Goal: Task Accomplishment & Management: Use online tool/utility

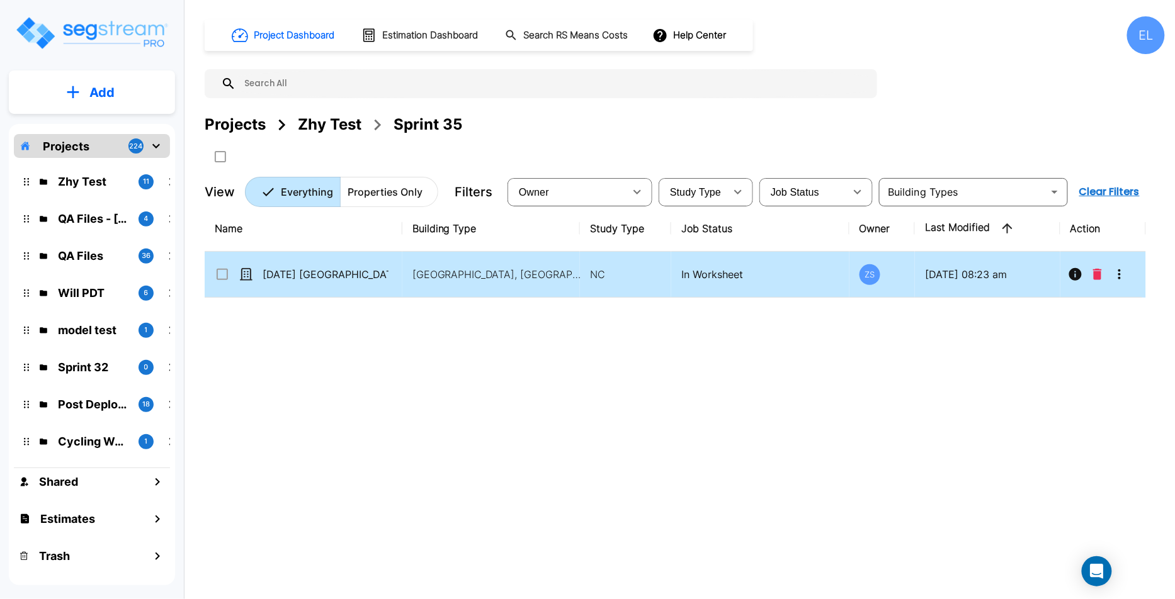
click at [350, 261] on td "[DATE] [GEOGRAPHIC_DATA]" at bounding box center [304, 275] width 198 height 46
checkbox input "true"
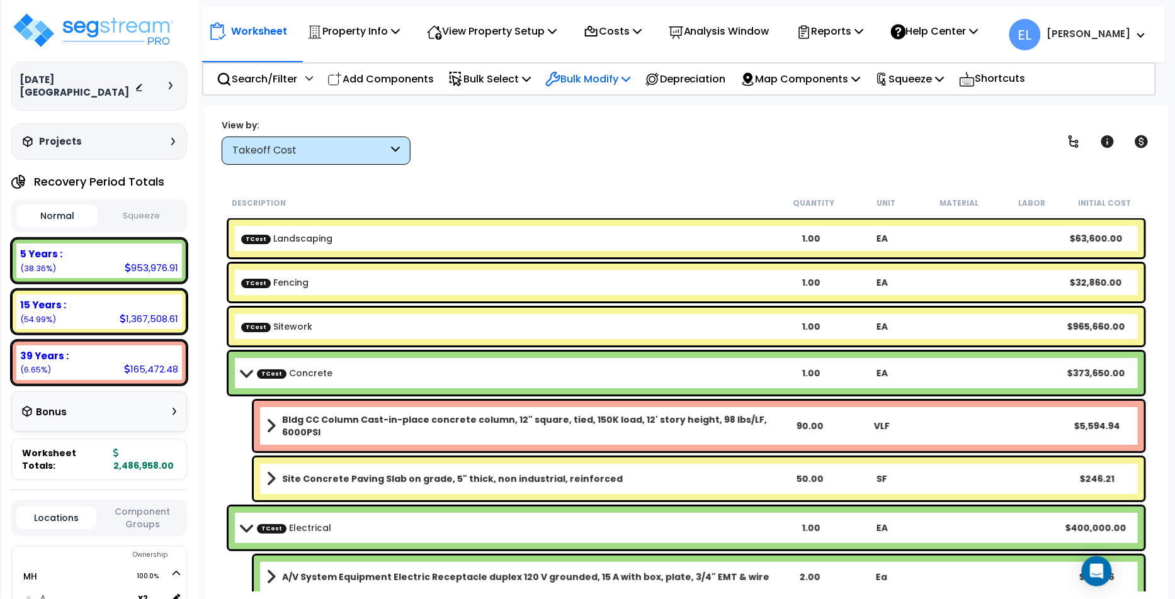
click at [601, 73] on p "Bulk Modify" at bounding box center [587, 79] width 85 height 17
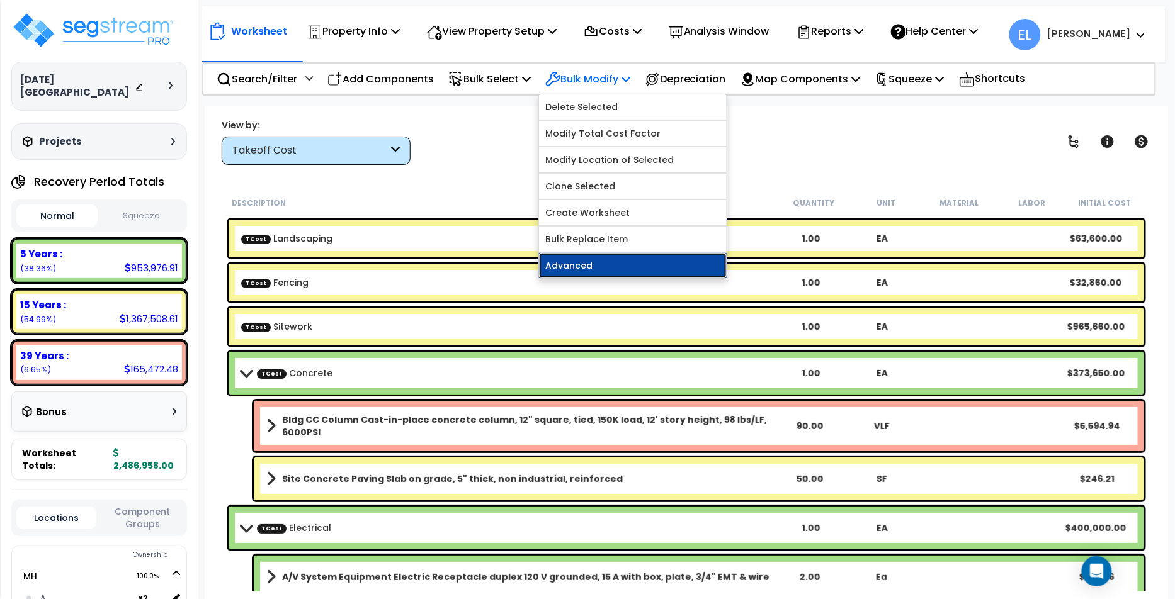
click at [610, 255] on link "Advanced" at bounding box center [633, 265] width 188 height 25
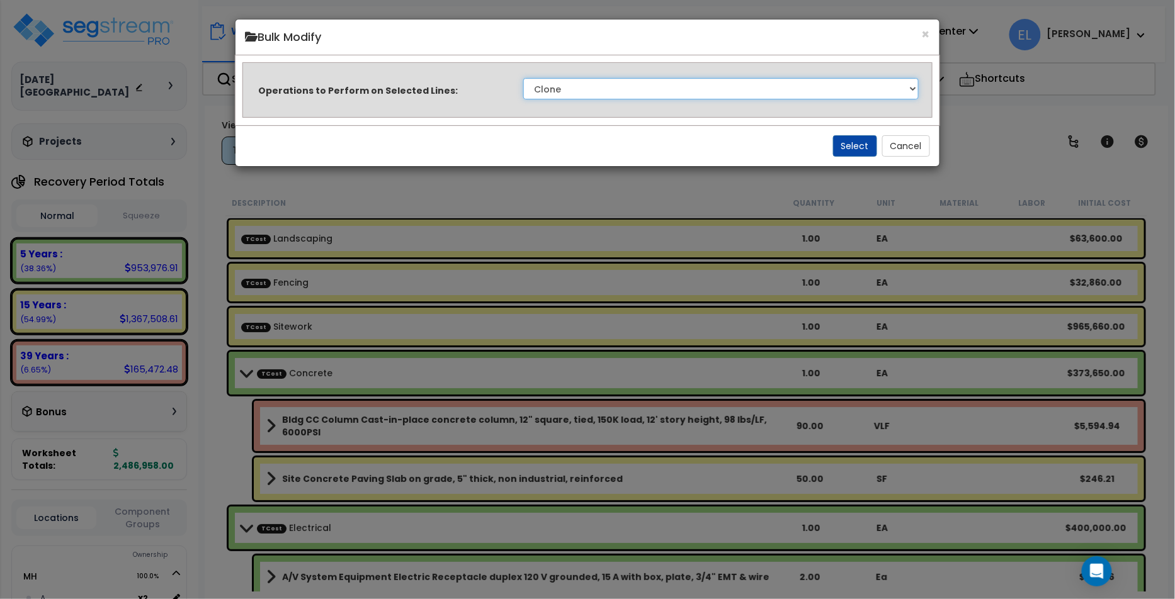
click at [619, 82] on select "Clone Delete Delete Zero Quantities Modify Component Group Modify Recovery Peri…" at bounding box center [720, 88] width 395 height 21
click at [927, 31] on button "×" at bounding box center [926, 34] width 8 height 13
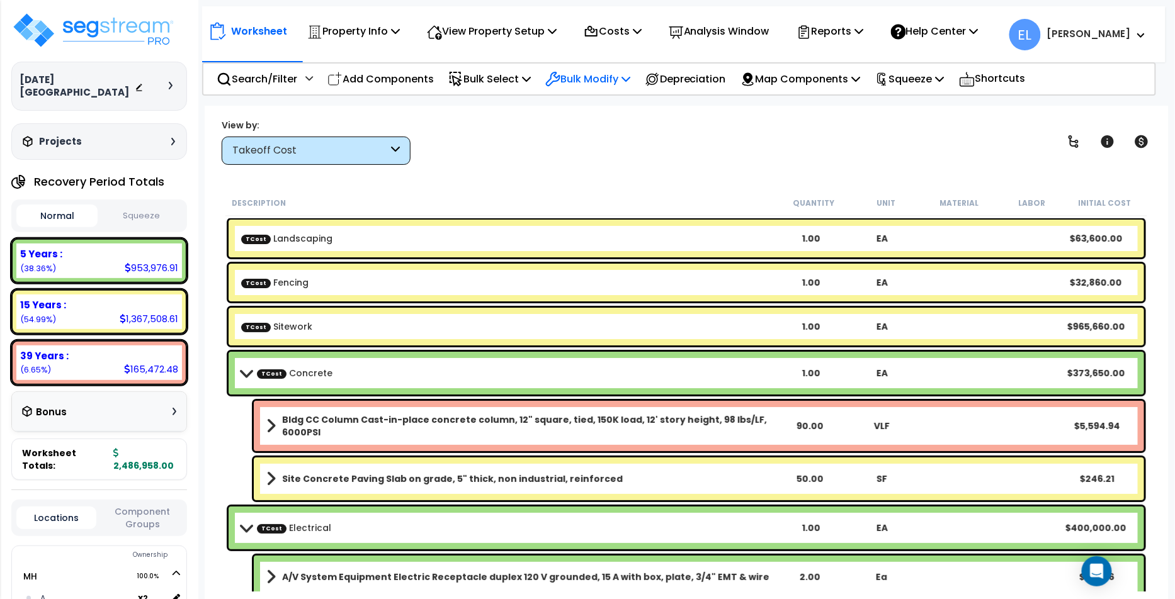
click at [630, 65] on div "Bulk Modify" at bounding box center [587, 79] width 85 height 30
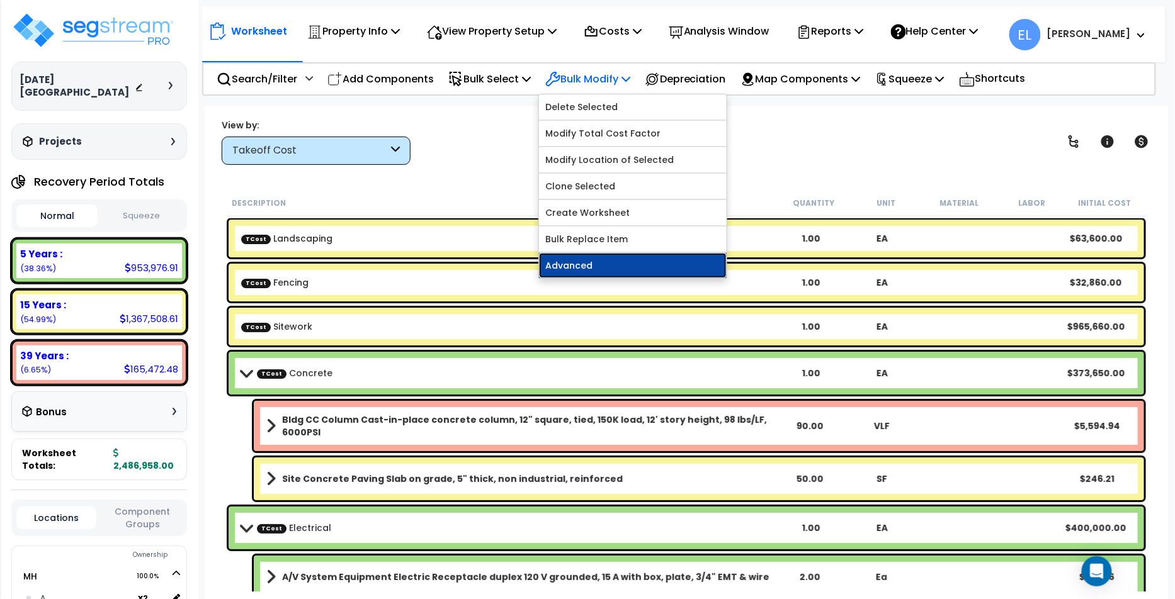
click at [570, 266] on link "Advanced" at bounding box center [633, 265] width 188 height 25
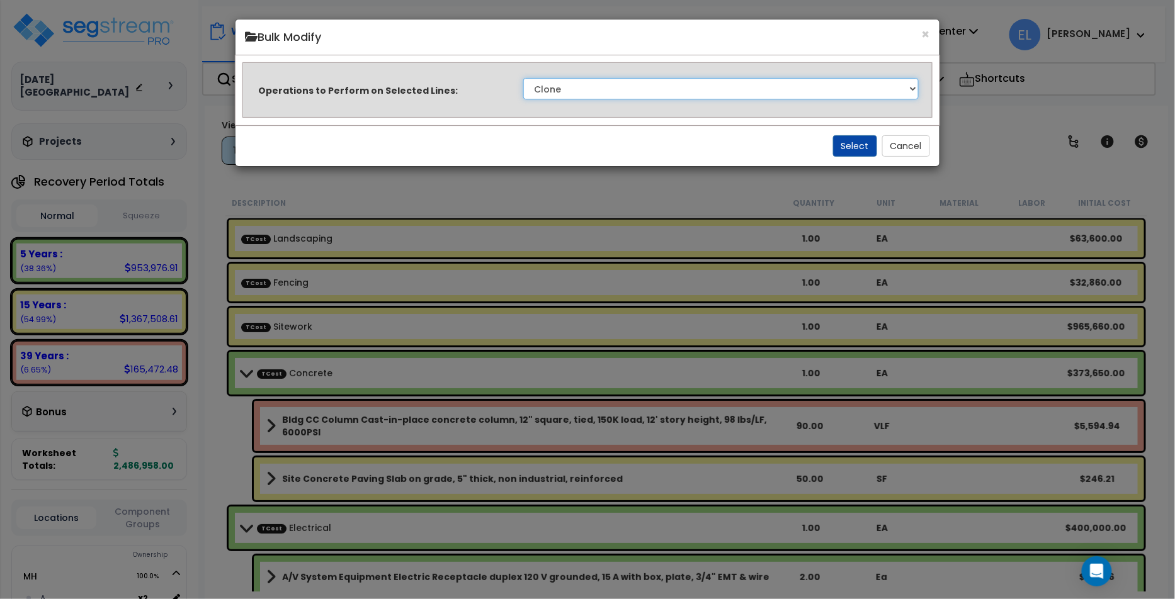
click at [689, 82] on select "Clone Delete Delete Zero Quantities Modify Component Group Modify Recovery Peri…" at bounding box center [720, 88] width 395 height 21
click at [640, 87] on select "Clone Delete Delete Zero Quantities Modify Component Group Modify Recovery Peri…" at bounding box center [720, 88] width 395 height 21
click at [550, 93] on select "Clone Delete Delete Zero Quantities Modify Component Group Modify Recovery Peri…" at bounding box center [720, 88] width 395 height 21
click at [630, 92] on select "Clone Delete Delete Zero Quantities Modify Component Group Modify Recovery Peri…" at bounding box center [720, 88] width 395 height 21
click at [676, 82] on select "Clone Delete Delete Zero Quantities Modify Component Group Modify Recovery Peri…" at bounding box center [720, 88] width 395 height 21
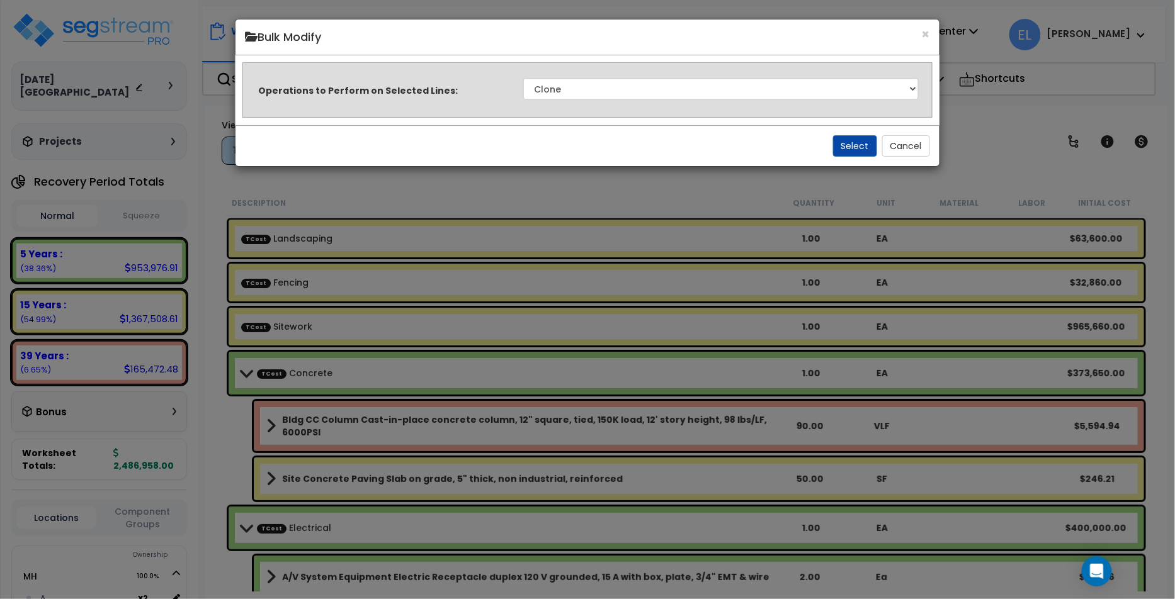
click at [449, 0] on html "We are Building your Property. So please grab a coffee and let us do the heavy …" at bounding box center [587, 299] width 1175 height 599
click at [620, 100] on div "Operations to Perform on Selected Lines: Clone Delete Delete Zero Quantities Mo…" at bounding box center [587, 89] width 693 height 37
click at [623, 97] on select "Clone Delete Delete Zero Quantities Modify Component Group Modify Recovery Peri…" at bounding box center [720, 88] width 395 height 21
click at [591, 96] on select "Clone Delete Delete Zero Quantities Modify Component Group Modify Recovery Peri…" at bounding box center [720, 88] width 395 height 21
click at [679, 94] on select "Clone Delete Delete Zero Quantities Modify Component Group Modify Recovery Peri…" at bounding box center [720, 88] width 395 height 21
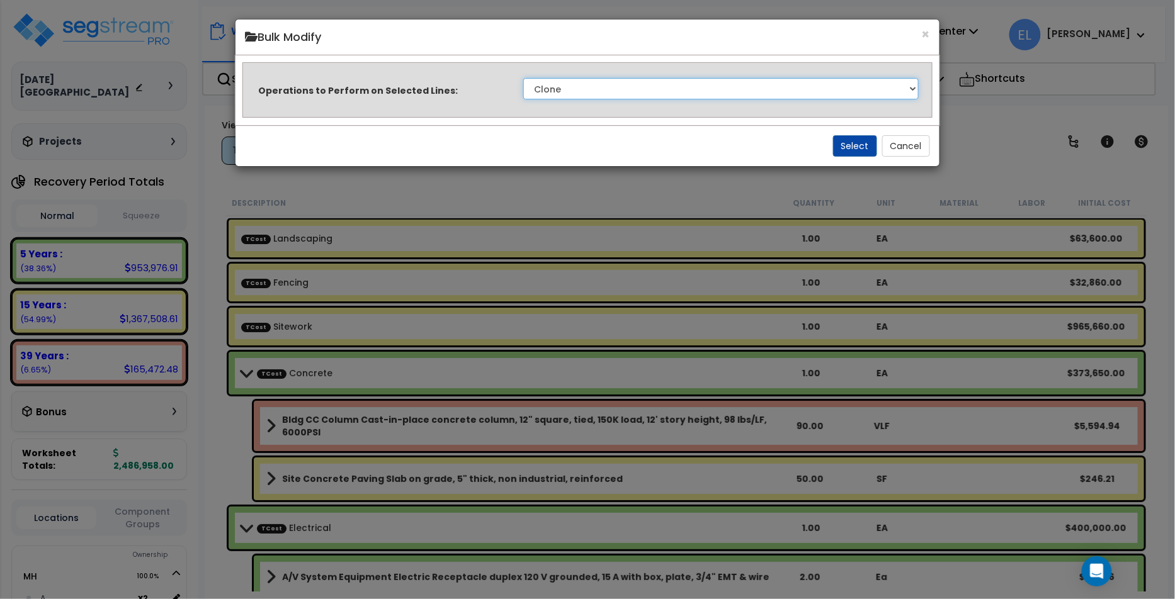
click at [660, 86] on select "Clone Delete Delete Zero Quantities Modify Component Group Modify Recovery Peri…" at bounding box center [720, 88] width 395 height 21
click at [547, 92] on select "Clone Delete Delete Zero Quantities Modify Component Group Modify Recovery Peri…" at bounding box center [720, 88] width 395 height 21
click at [572, 78] on select "Clone Delete Delete Zero Quantities Modify Component Group Modify Recovery Peri…" at bounding box center [720, 88] width 395 height 21
click at [693, 82] on select "Clone Delete Delete Zero Quantities Modify Component Group Modify Recovery Peri…" at bounding box center [720, 88] width 395 height 21
